Goal: Transaction & Acquisition: Purchase product/service

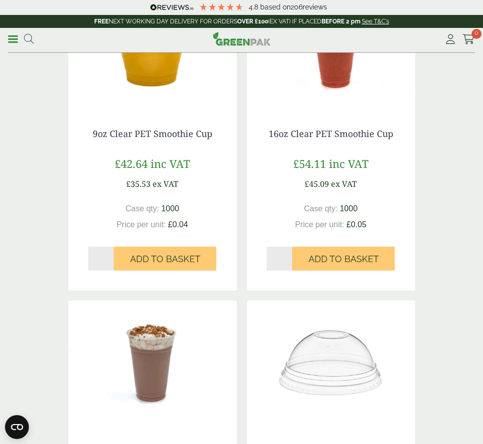
scroll to position [498, 0]
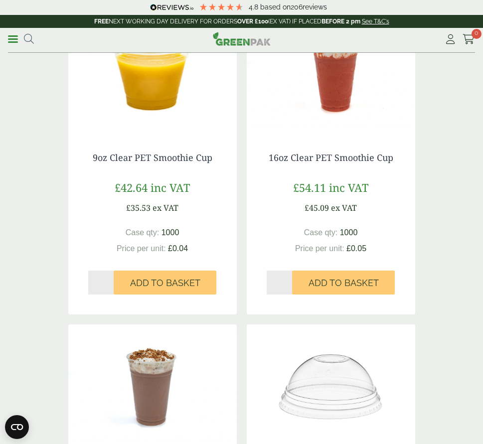
click at [330, 135] on div "16oz Clear PET Smoothie Cup £54.11 inc VAT £45.09 ex VAT Case qty: 1000 Price p…" at bounding box center [331, 224] width 168 height 182
click at [325, 154] on link "16oz Clear PET Smoothie Cup" at bounding box center [331, 157] width 125 height 12
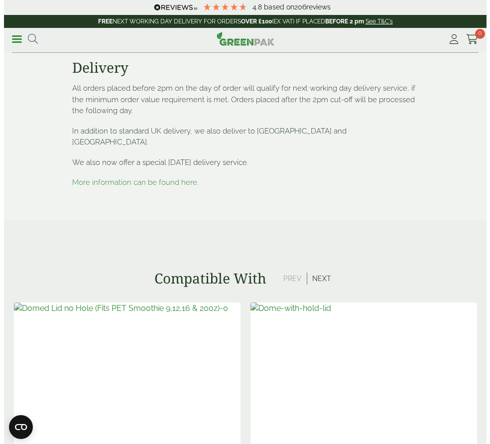
scroll to position [2043, 0]
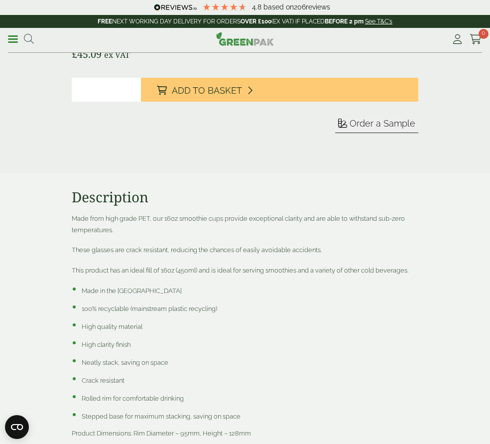
click at [474, 332] on div "Close dialog Sign up for the latest news and exclusive discounts. SIGN UP ******" at bounding box center [245, 222] width 490 height 444
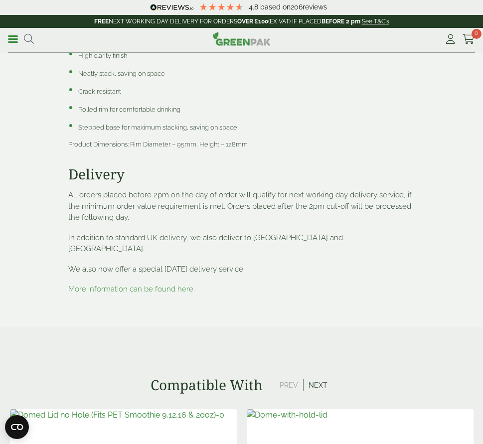
scroll to position [2342, 0]
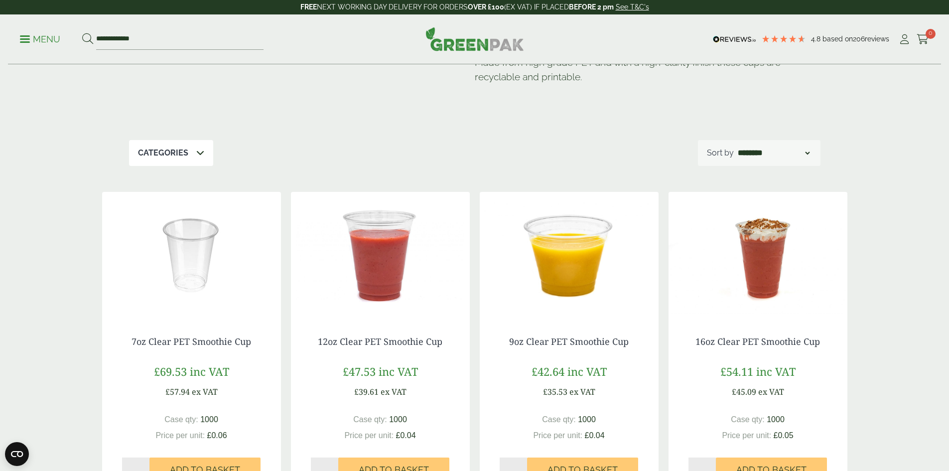
scroll to position [100, 0]
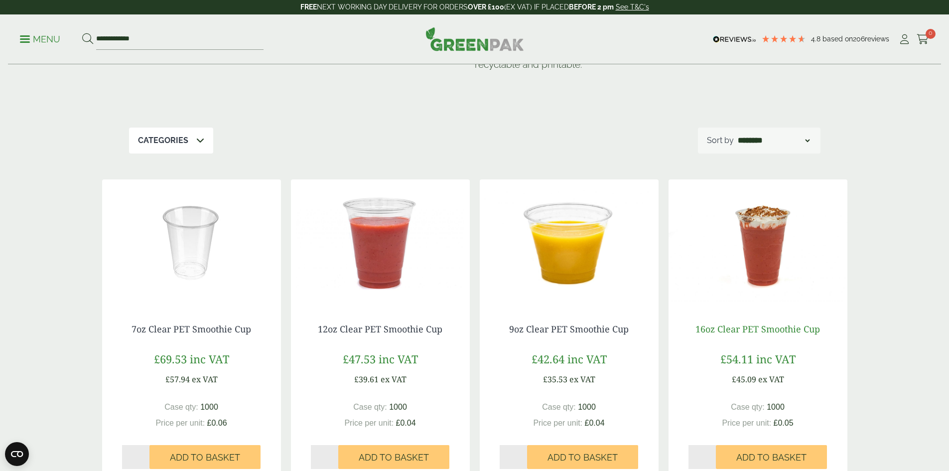
click at [755, 330] on link "16oz Clear PET Smoothie Cup" at bounding box center [758, 329] width 125 height 12
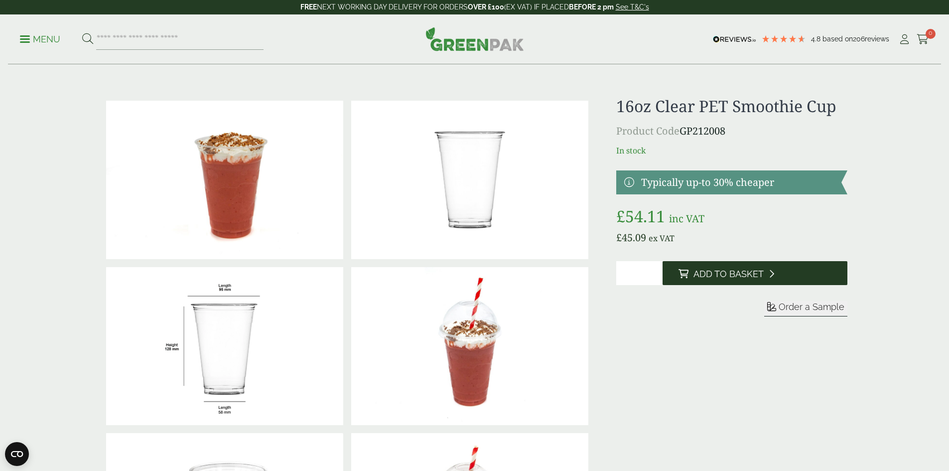
click at [739, 269] on span "Add to Basket" at bounding box center [729, 274] width 70 height 11
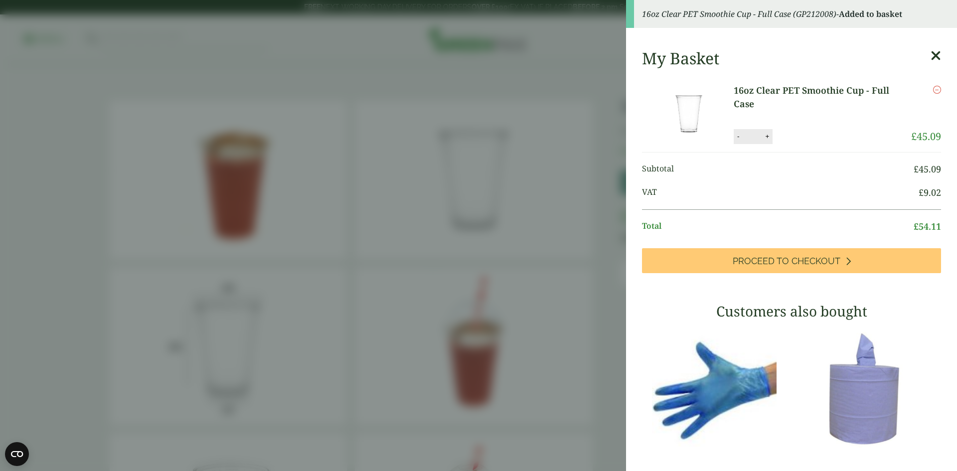
click at [739, 269] on link "Proceed to Checkout" at bounding box center [791, 260] width 299 height 25
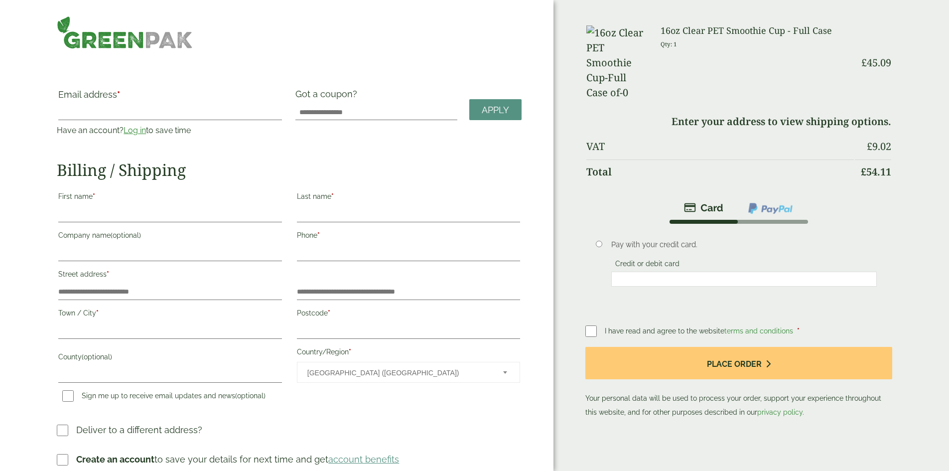
scroll to position [100, 0]
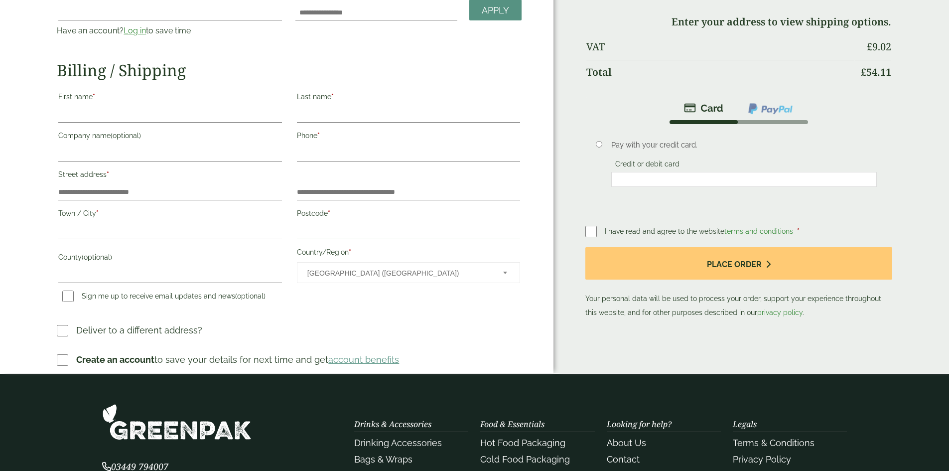
click at [363, 223] on input "Postcode *" at bounding box center [408, 231] width 223 height 16
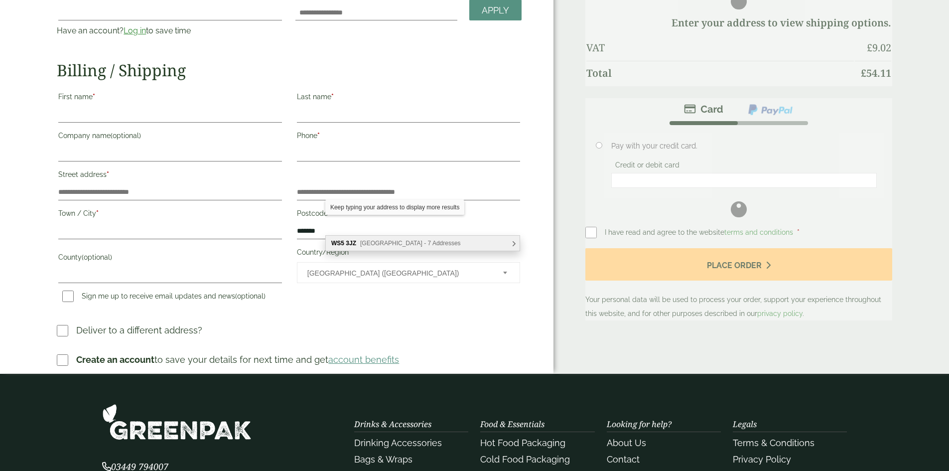
click at [369, 241] on span "[GEOGRAPHIC_DATA] - 7 Addresses" at bounding box center [410, 243] width 101 height 7
type input "*******"
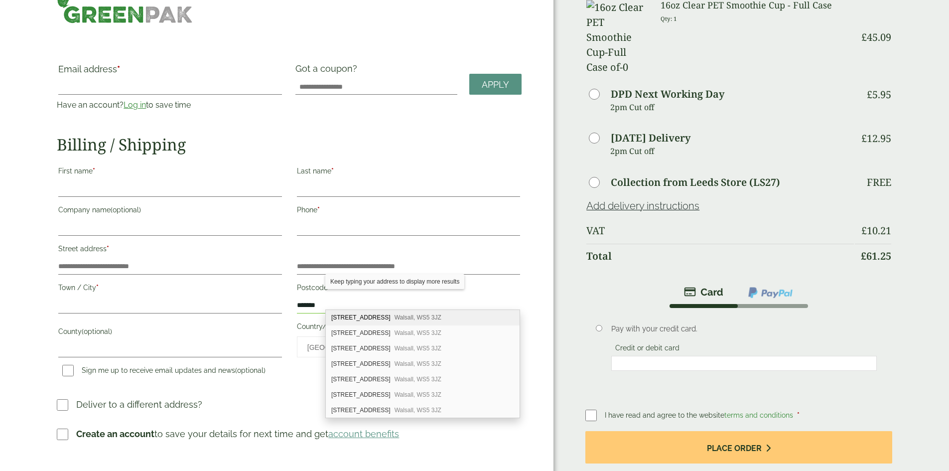
scroll to position [0, 0]
